Goal: Check status: Check status

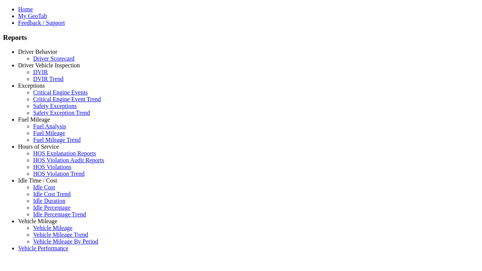
click at [43, 218] on link "Vehicle Mileage" at bounding box center [37, 221] width 39 height 6
click at [49, 225] on link "Vehicle Mileage" at bounding box center [52, 228] width 39 height 6
select select "**"
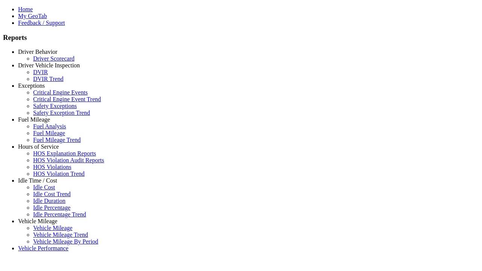
type input "**********"
